Goal: Browse casually

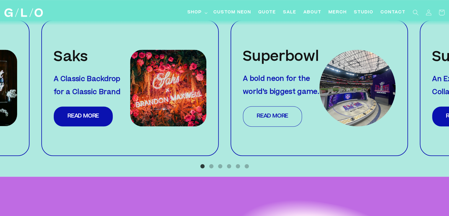
scroll to position [615, 0]
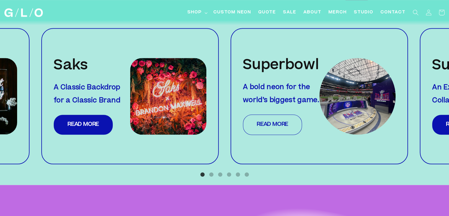
click at [287, 118] on link "Read More" at bounding box center [272, 124] width 59 height 20
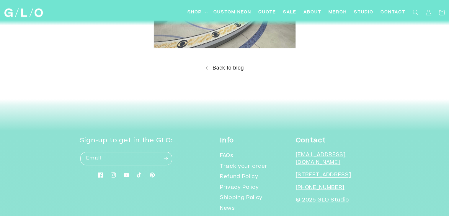
scroll to position [813, 0]
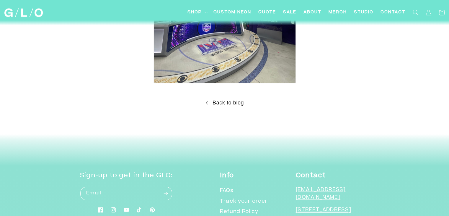
click at [219, 98] on link "Back to blog" at bounding box center [224, 102] width 449 height 9
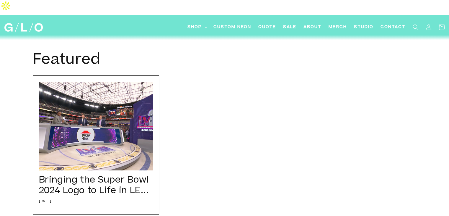
scroll to position [162, 0]
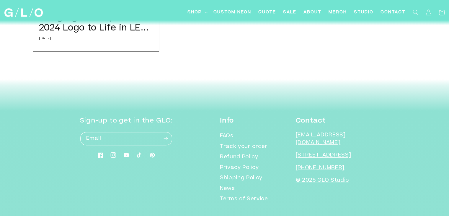
click at [116, 152] on icon at bounding box center [113, 155] width 6 height 6
